Goal: Find specific page/section: Find specific page/section

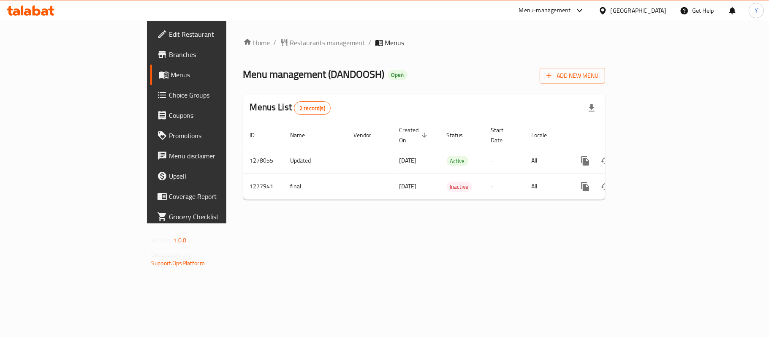
click at [243, 50] on div "Home / Restaurants management / Menus Menu management ( DANDOOSH ) Open Add New…" at bounding box center [424, 122] width 362 height 169
click at [290, 44] on span "Restaurants management" at bounding box center [327, 43] width 75 height 10
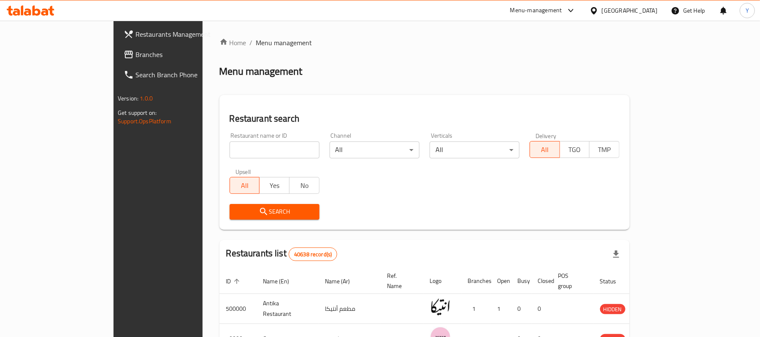
click at [237, 146] on input "search" at bounding box center [275, 149] width 90 height 17
type input "]"
type input "دندوش"
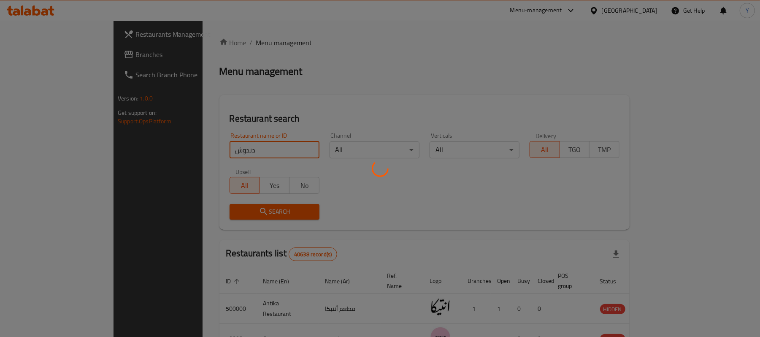
scroll to position [24, 0]
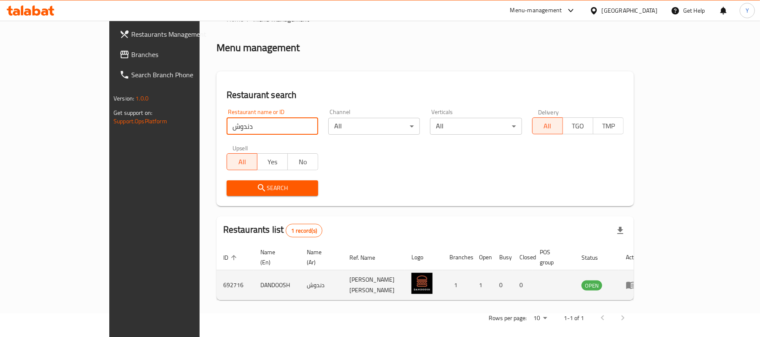
click at [254, 275] on td "DANDOOSH" at bounding box center [277, 285] width 46 height 30
copy td "DANDOOSH"
click at [217, 270] on td "692716" at bounding box center [235, 285] width 37 height 30
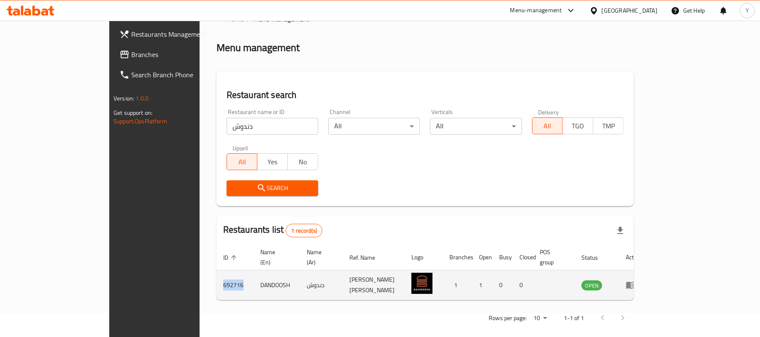
click at [217, 270] on td "692716" at bounding box center [235, 285] width 37 height 30
copy td "692716"
